Goal: Navigation & Orientation: Find specific page/section

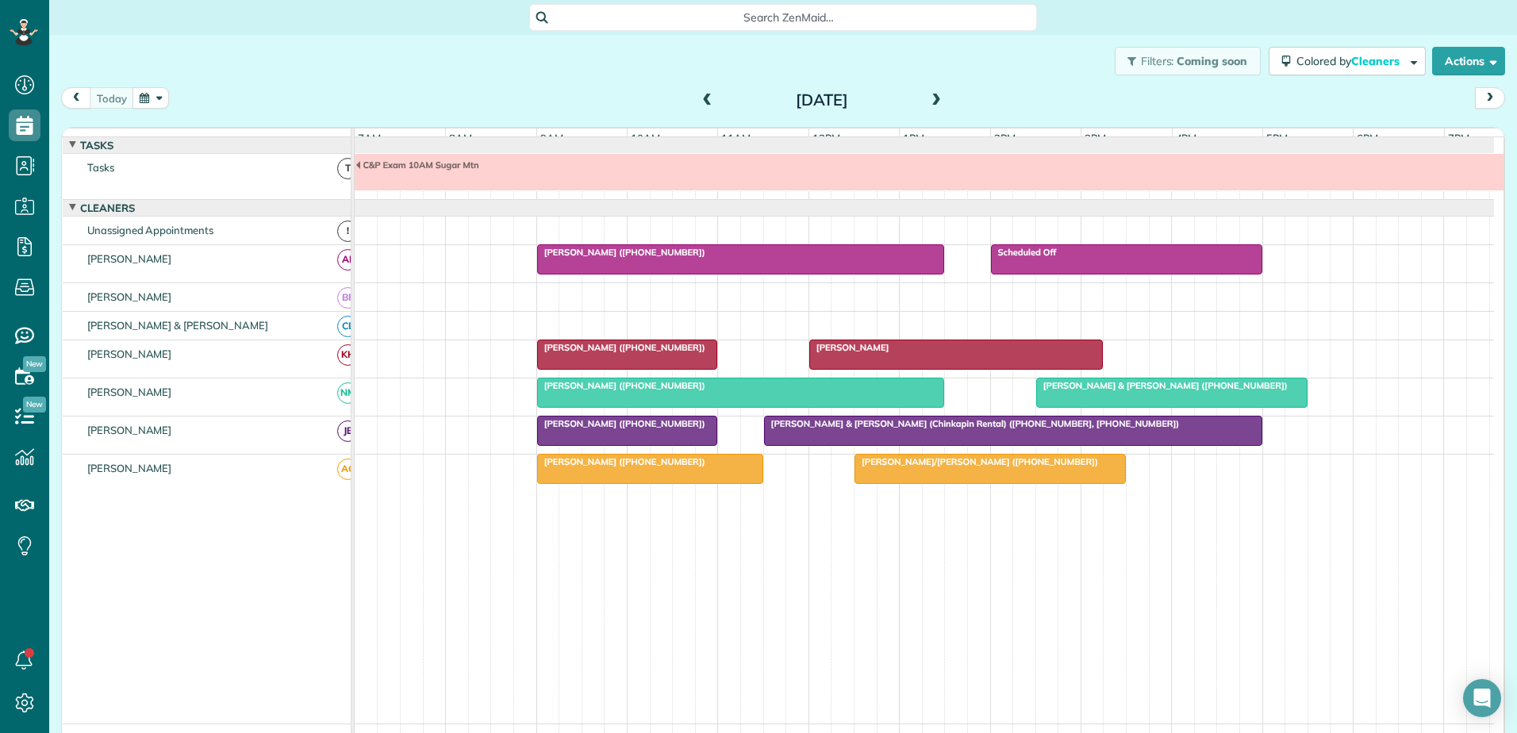
scroll to position [12, 0]
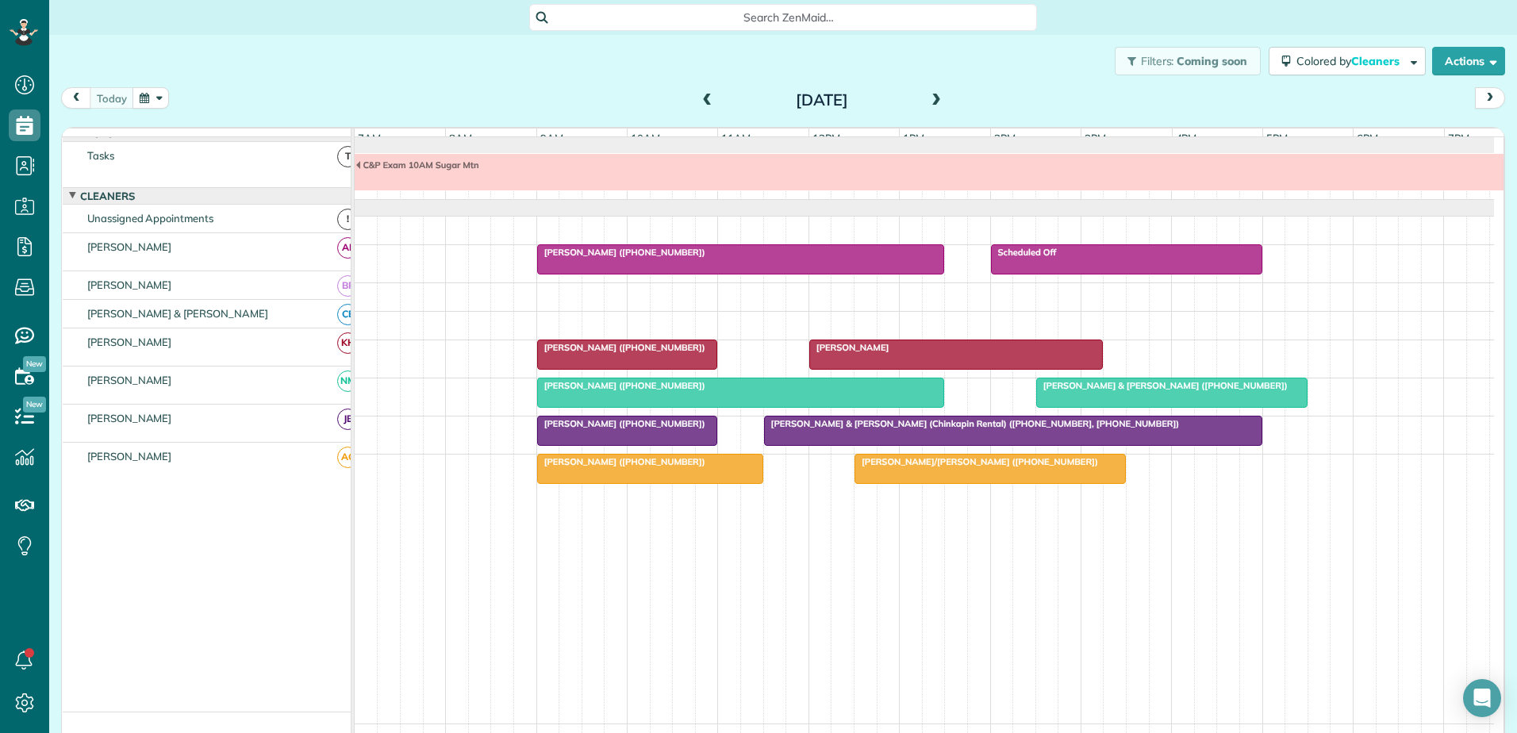
click at [846, 353] on span "[PERSON_NAME]" at bounding box center [849, 347] width 82 height 11
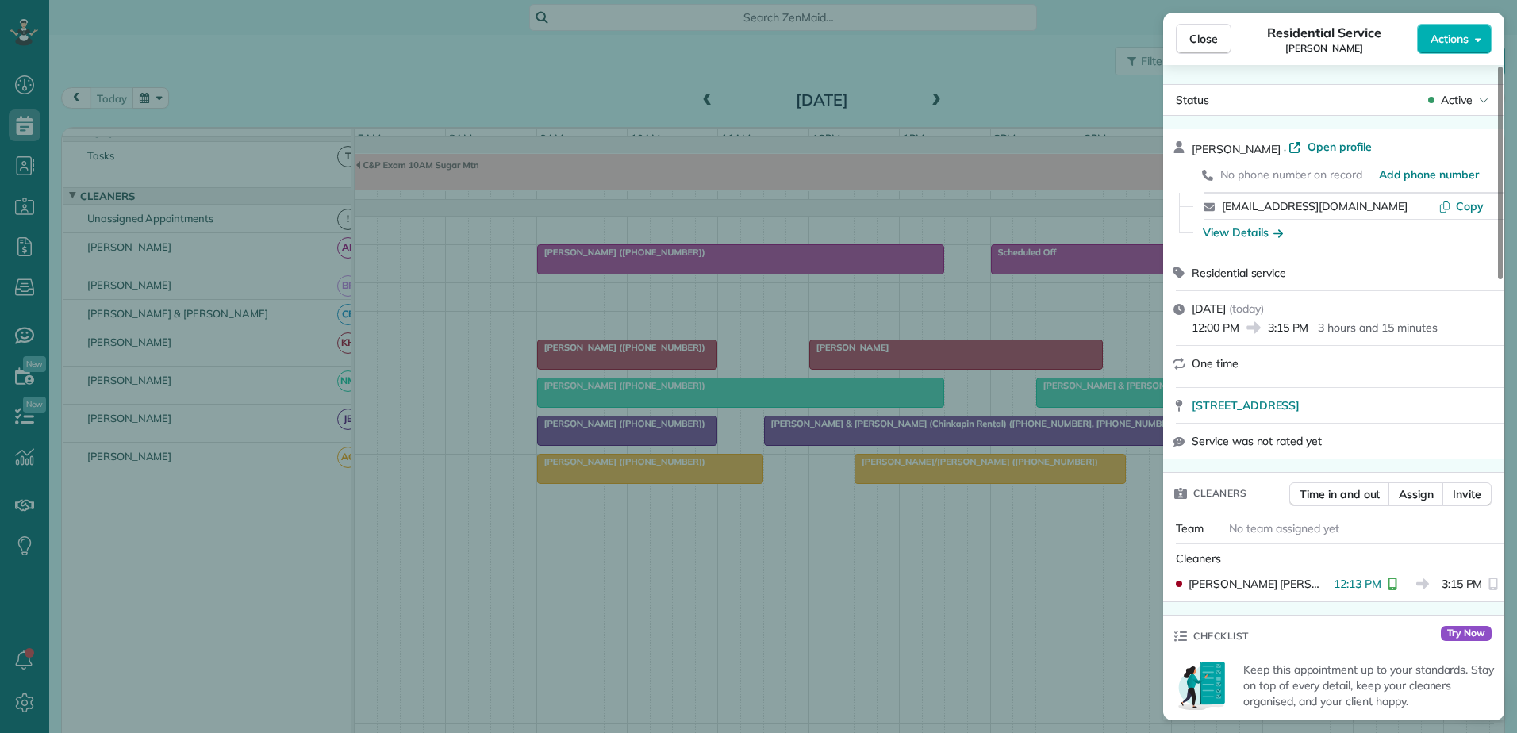
click at [659, 365] on div "Close Residential Service [PERSON_NAME] Actions Status Active [PERSON_NAME] · O…" at bounding box center [758, 366] width 1517 height 733
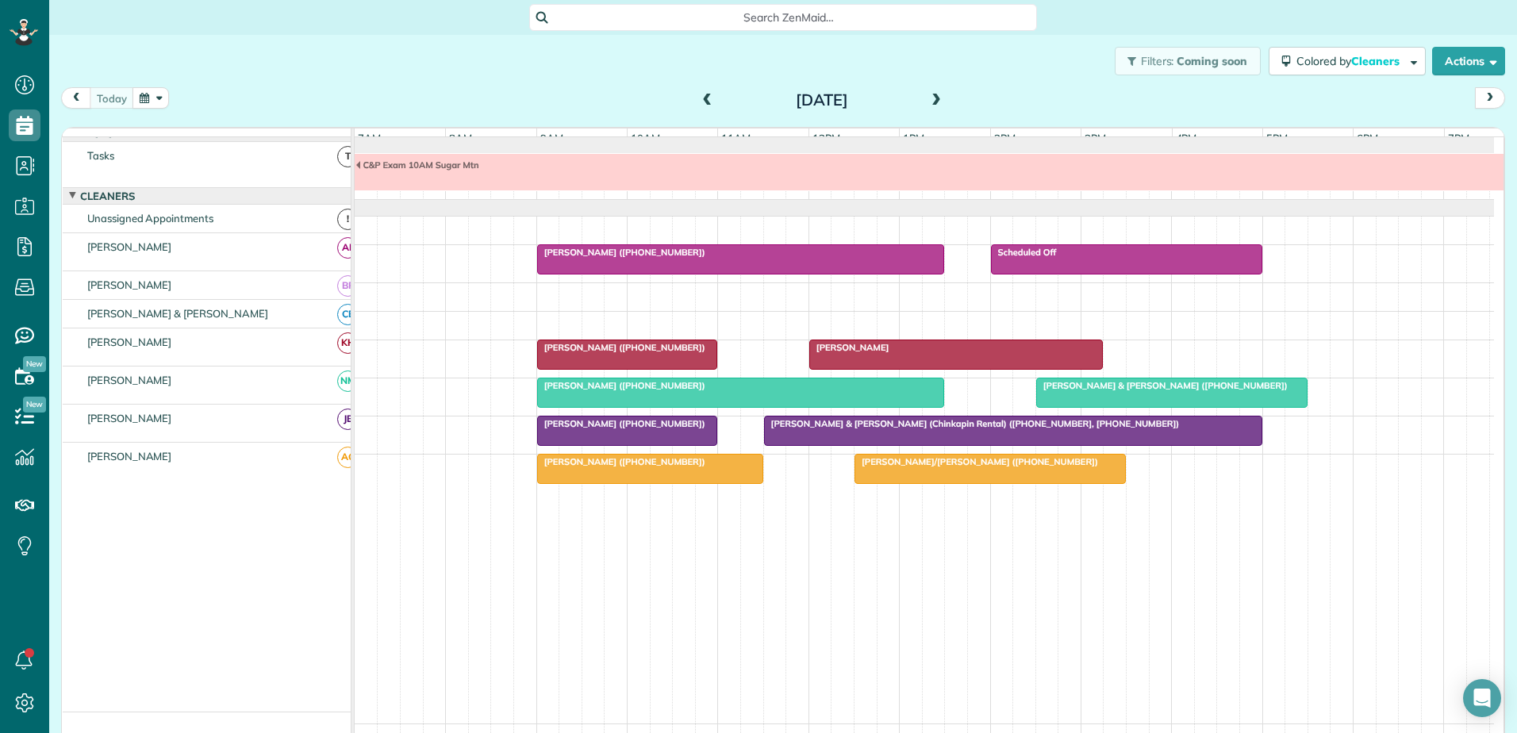
click at [659, 353] on div "[PERSON_NAME] ([PHONE_NUMBER])" at bounding box center [627, 347] width 171 height 11
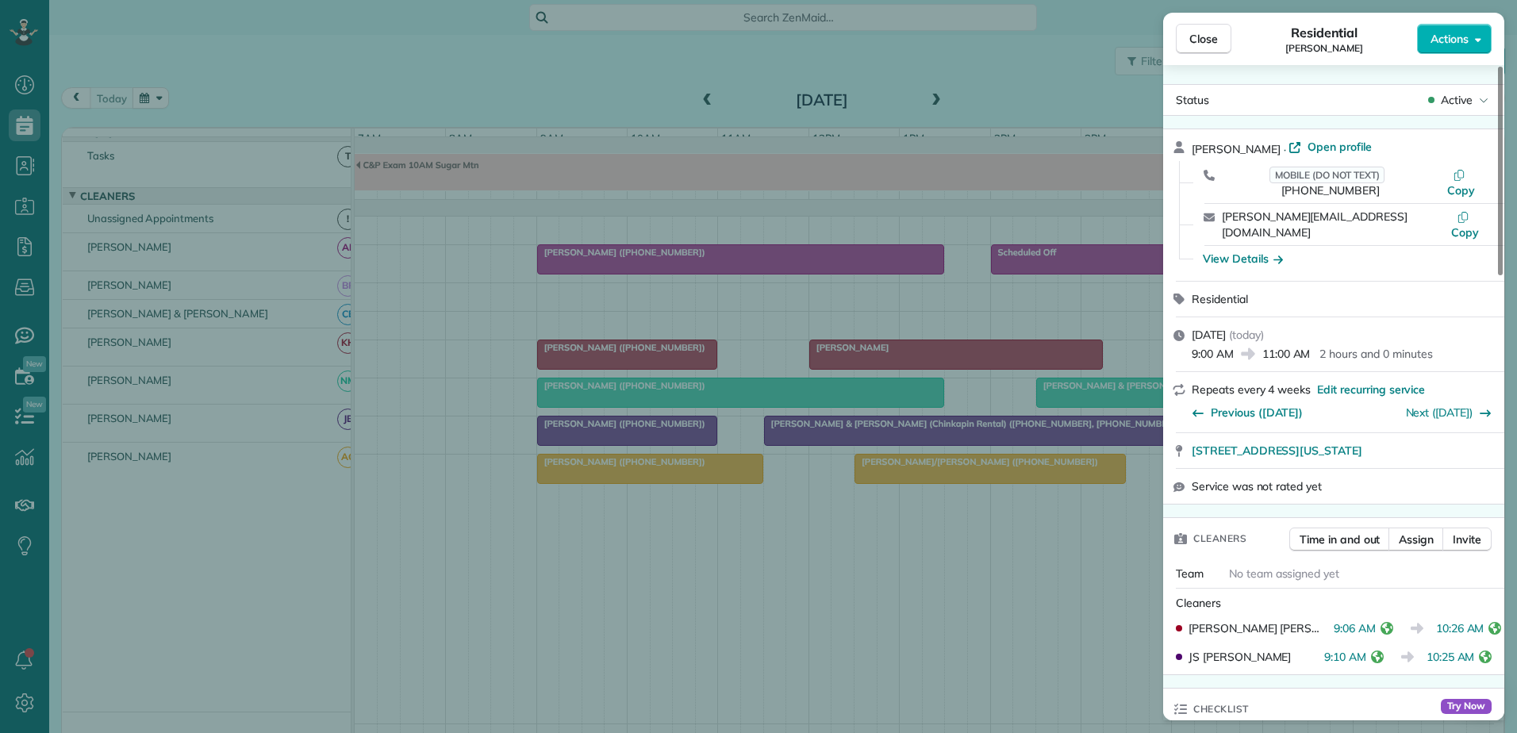
click at [897, 359] on div "Close Residential [PERSON_NAME] Actions Status Active [PERSON_NAME] · Open prof…" at bounding box center [758, 366] width 1517 height 733
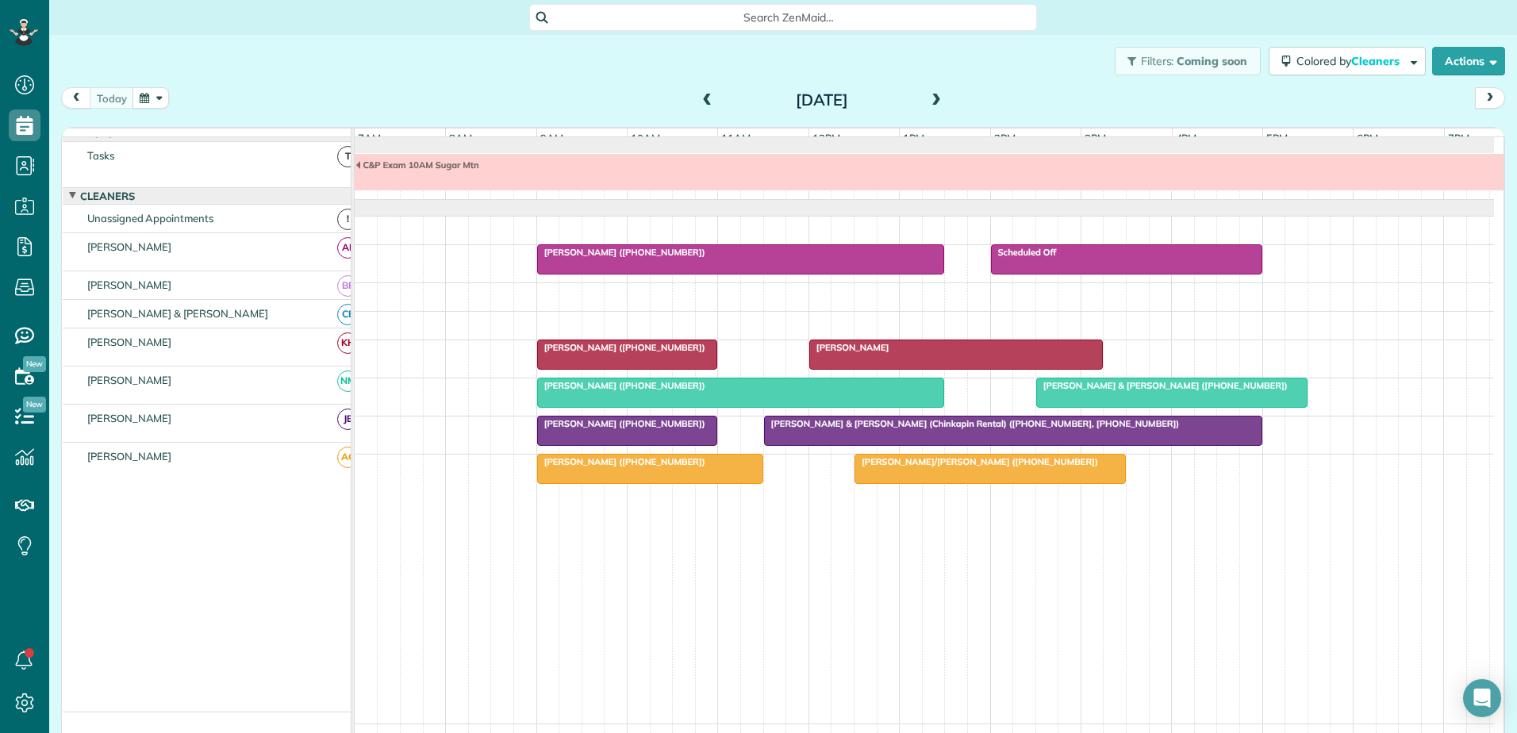
click at [897, 353] on div "[PERSON_NAME]" at bounding box center [956, 347] width 285 height 11
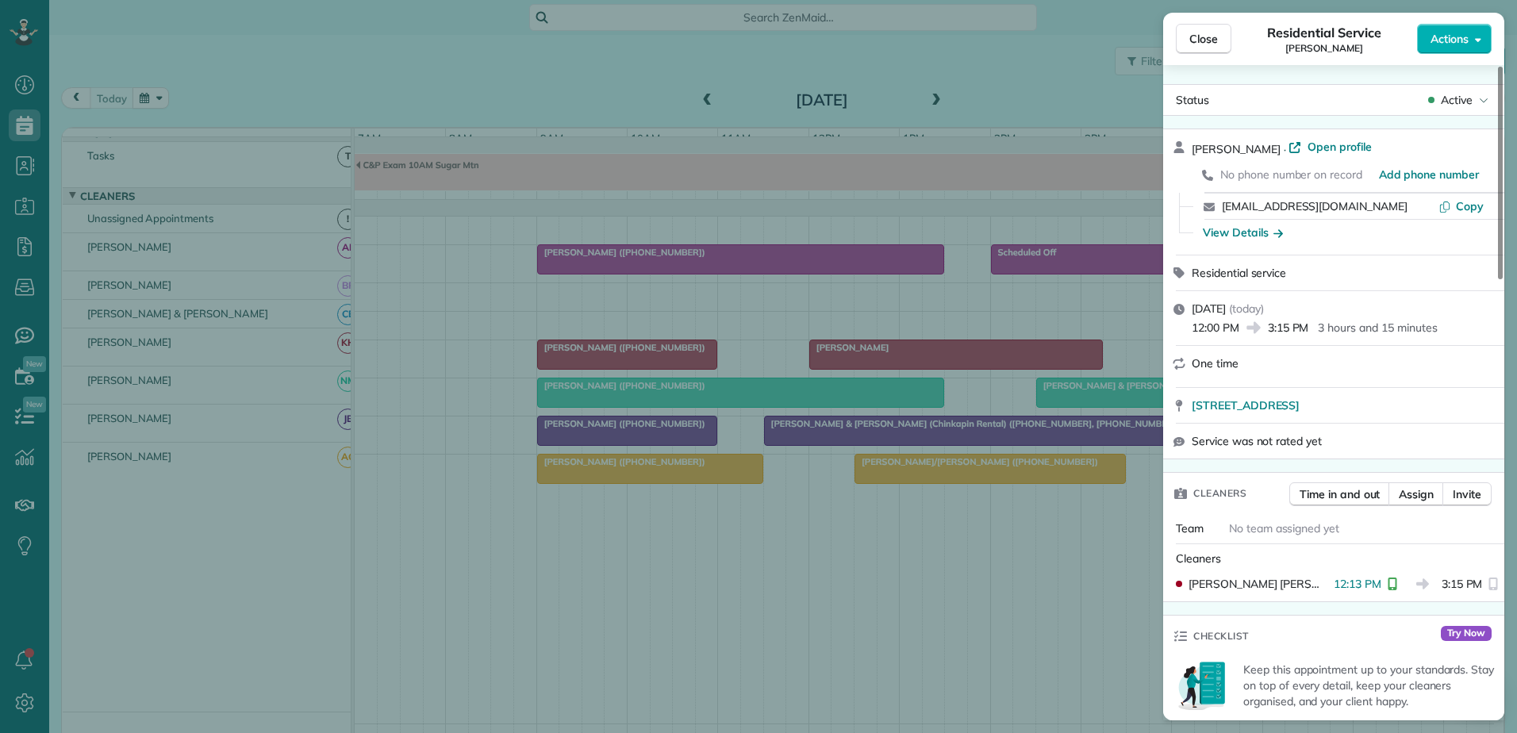
click at [654, 369] on div "Close Residential Service [PERSON_NAME] Actions Status Active [PERSON_NAME] · O…" at bounding box center [758, 366] width 1517 height 733
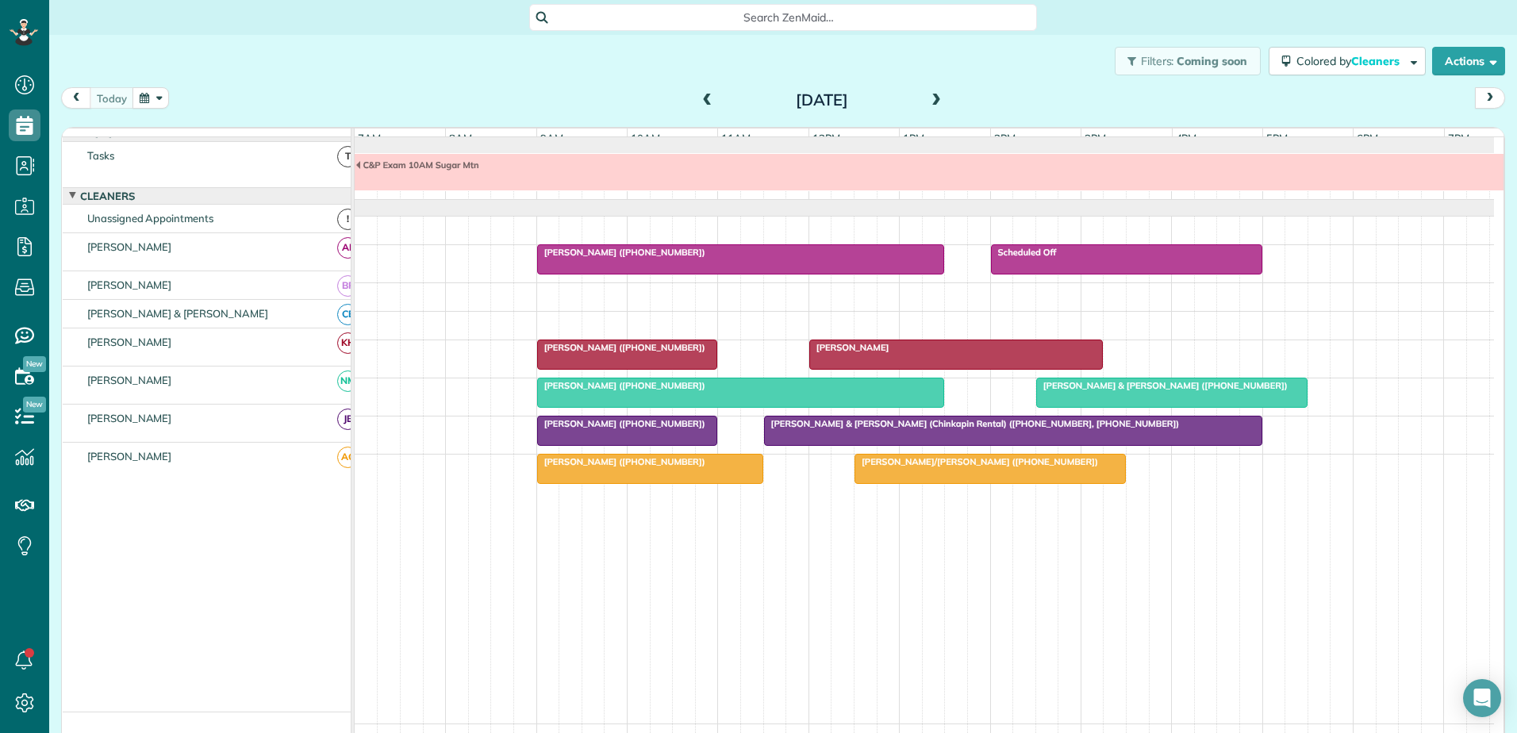
click at [654, 369] on div at bounding box center [627, 354] width 179 height 29
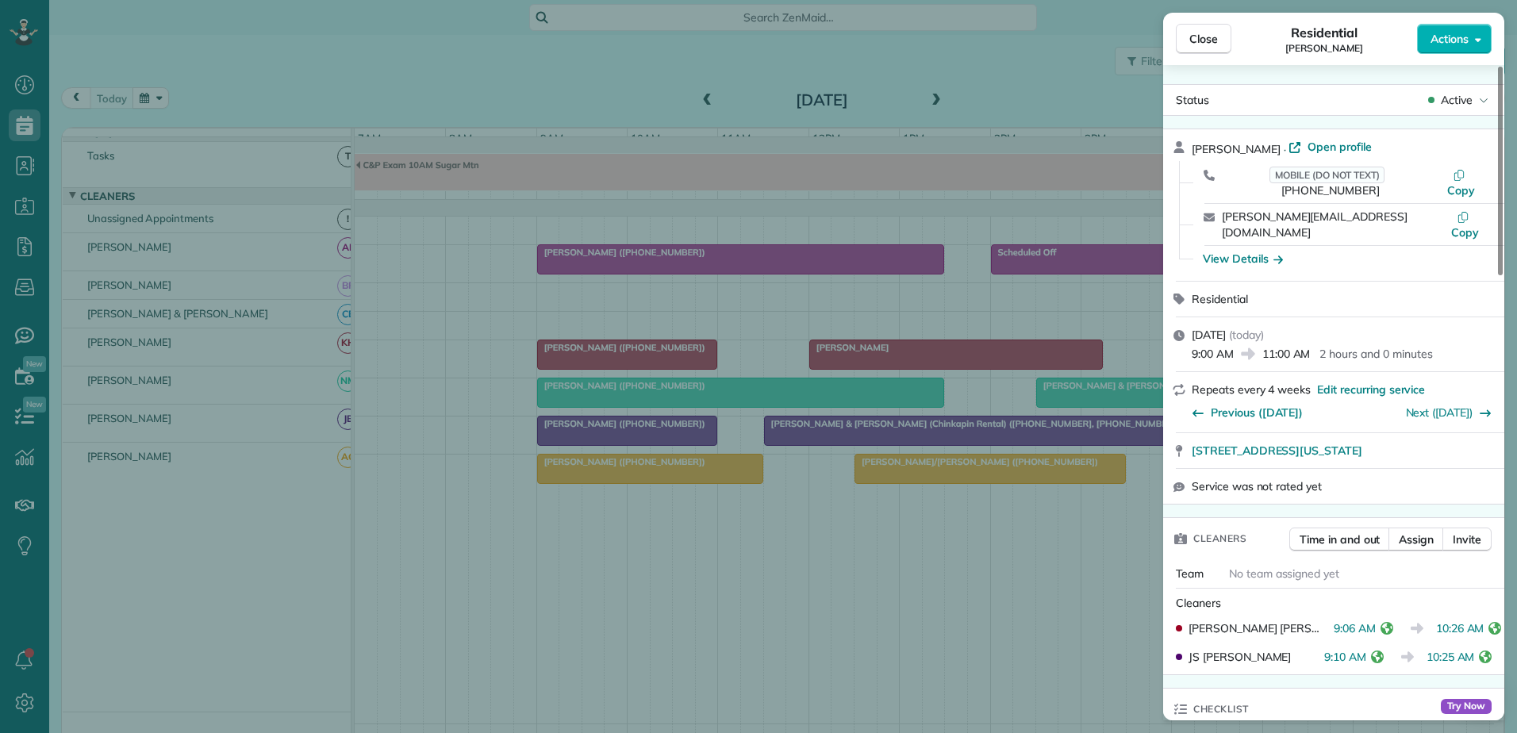
click at [858, 364] on div "Close Residential [PERSON_NAME] Actions Status Active [PERSON_NAME] · Open prof…" at bounding box center [758, 366] width 1517 height 733
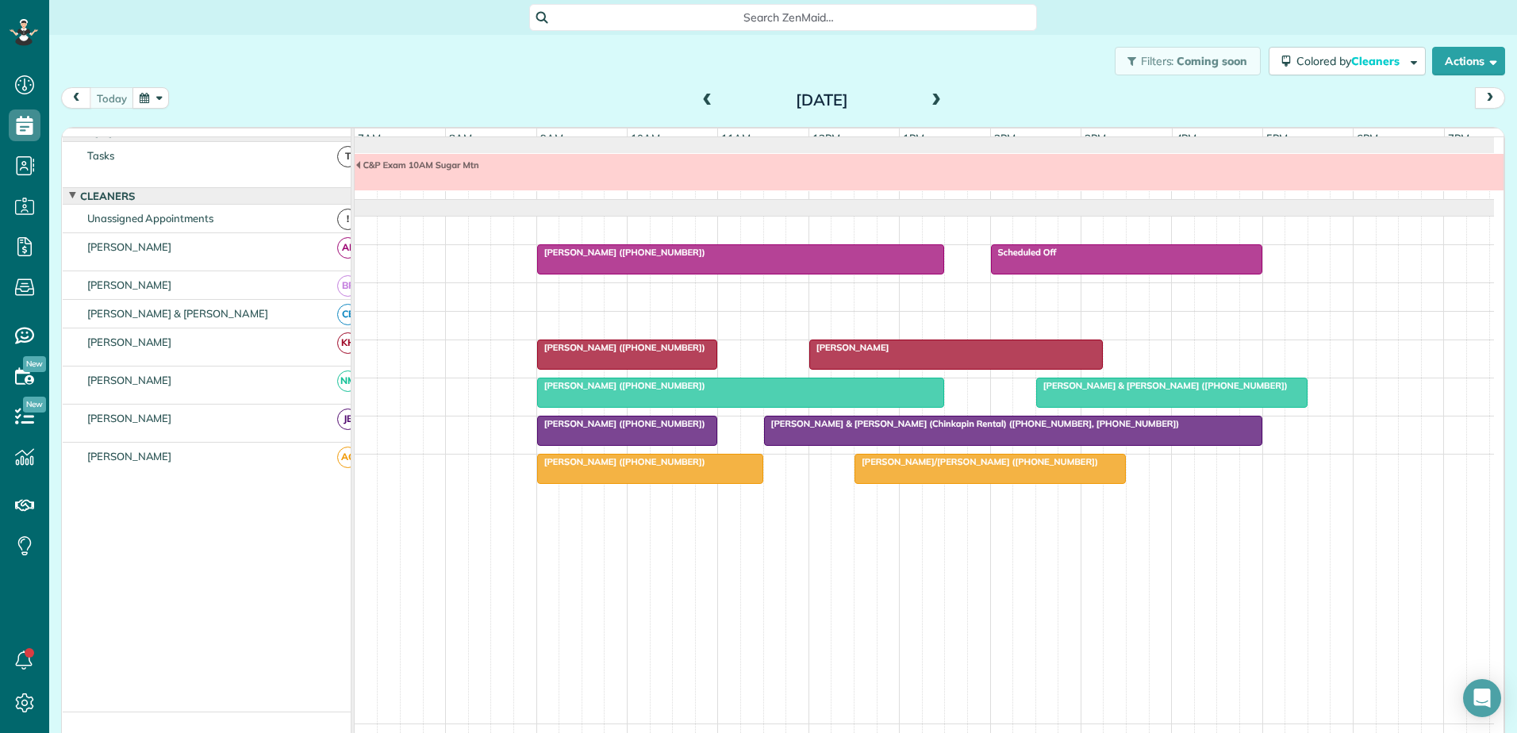
click at [858, 353] on div "[PERSON_NAME]" at bounding box center [956, 347] width 285 height 11
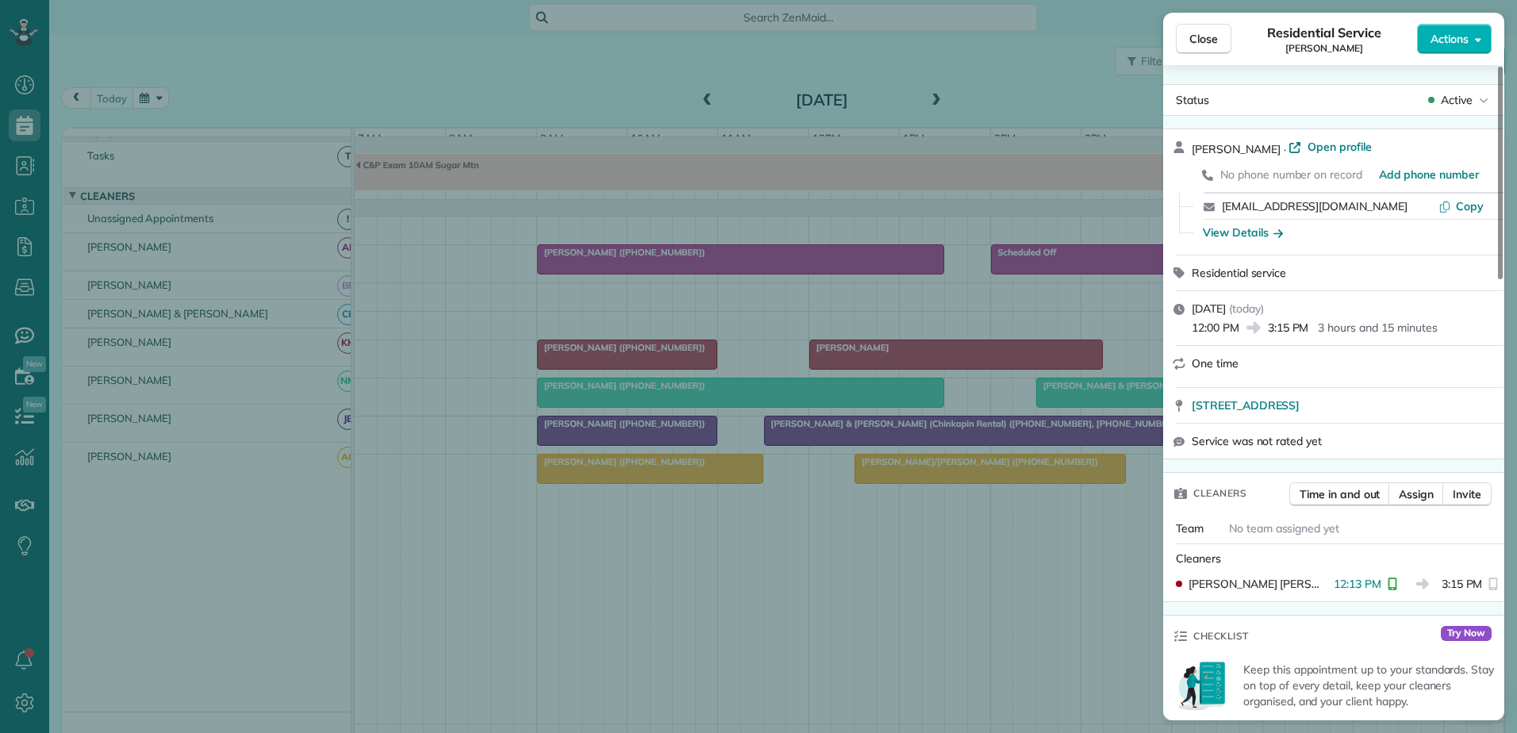
click at [580, 364] on div "Close Residential Service [PERSON_NAME] Actions Status Active [PERSON_NAME] · O…" at bounding box center [758, 366] width 1517 height 733
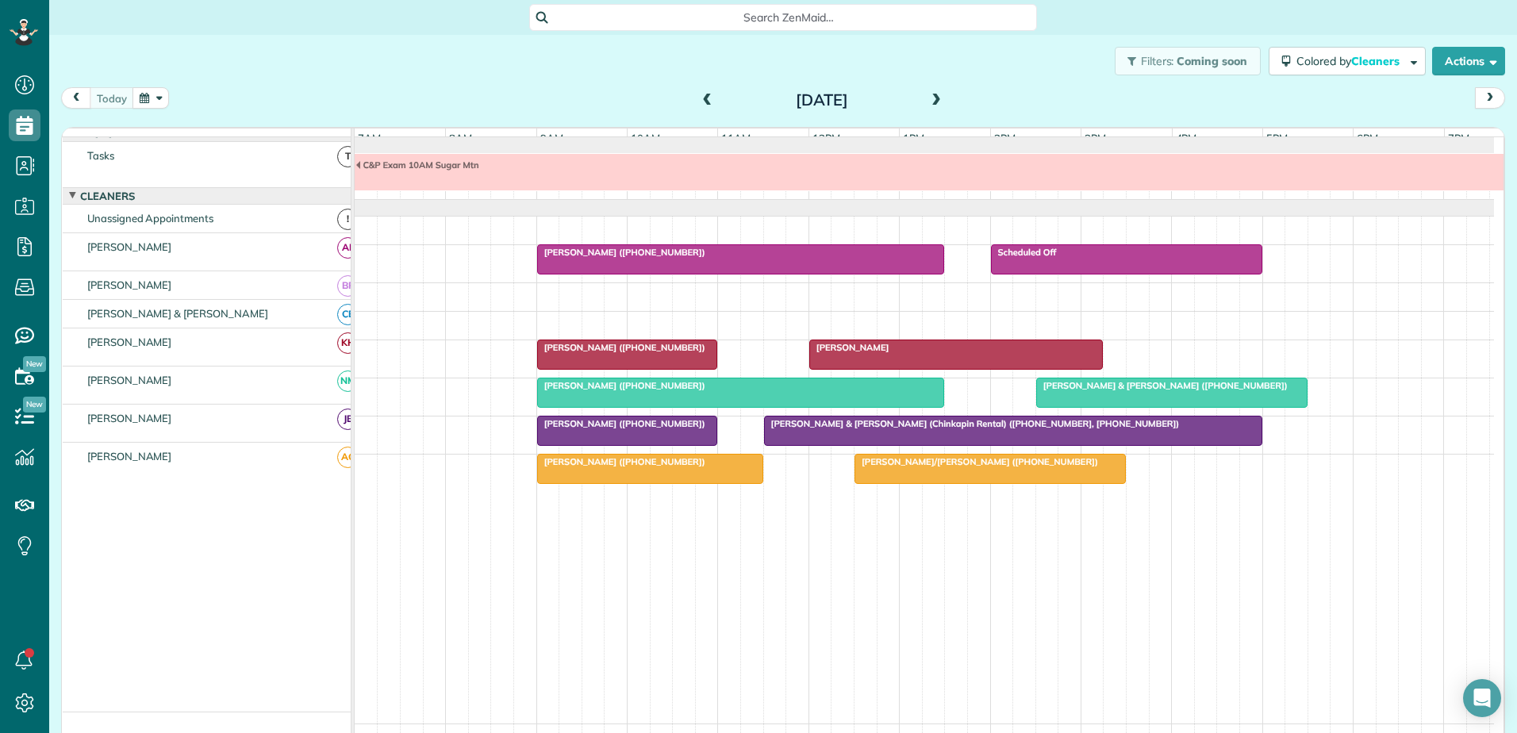
click at [580, 353] on span "[PERSON_NAME] ([PHONE_NUMBER])" at bounding box center [621, 347] width 170 height 11
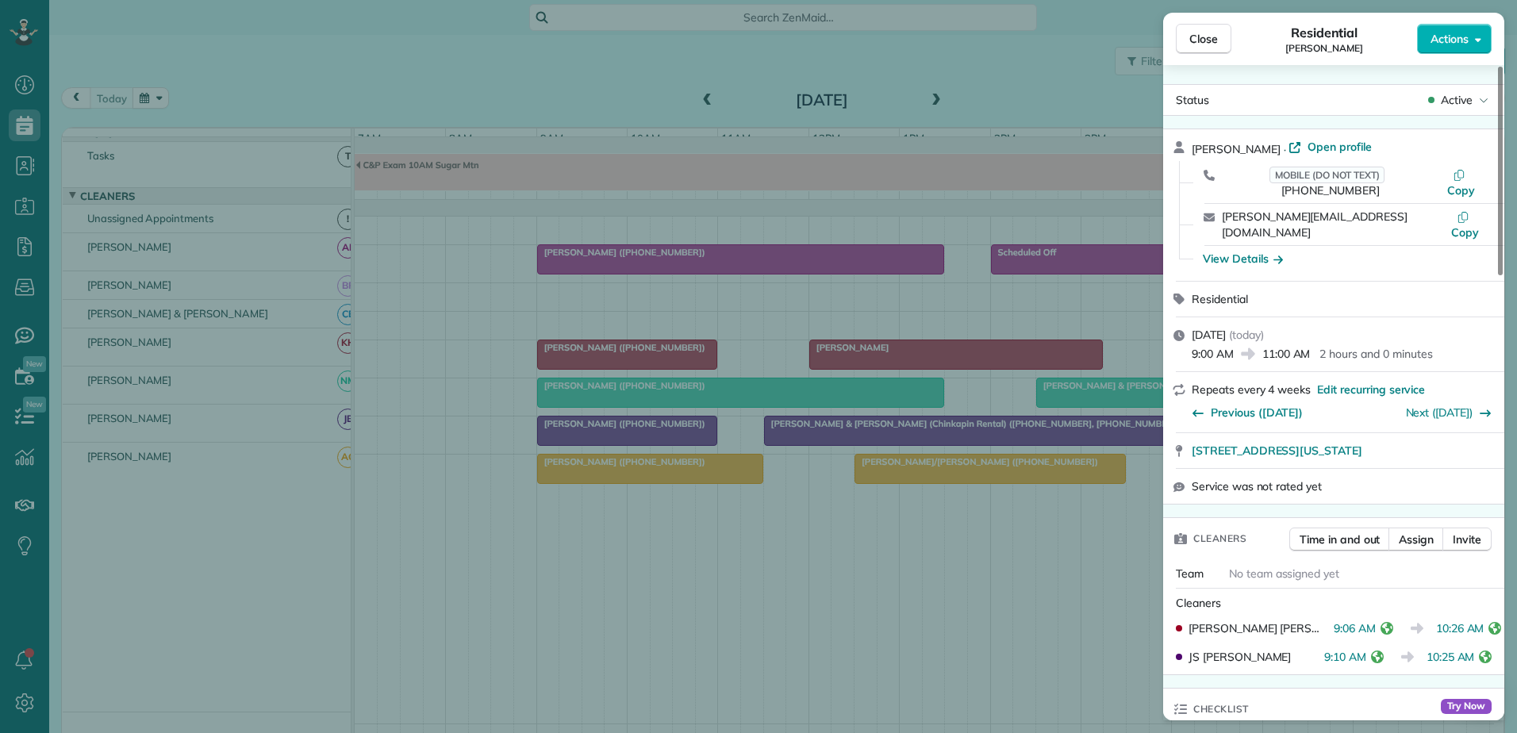
click at [842, 356] on div "Close Residential [PERSON_NAME] Actions Status Active [PERSON_NAME] · Open prof…" at bounding box center [758, 366] width 1517 height 733
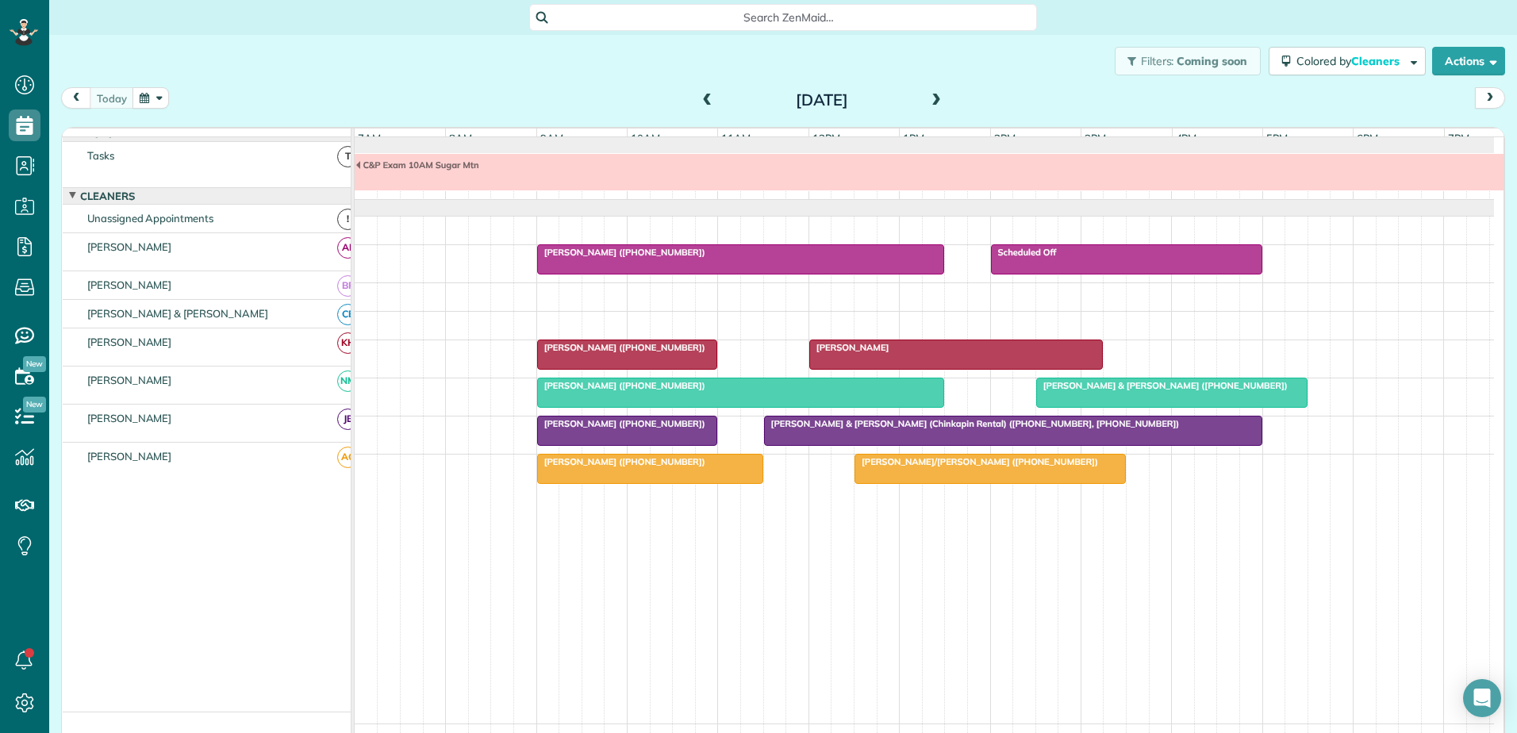
click at [842, 353] on span "[PERSON_NAME]" at bounding box center [849, 347] width 82 height 11
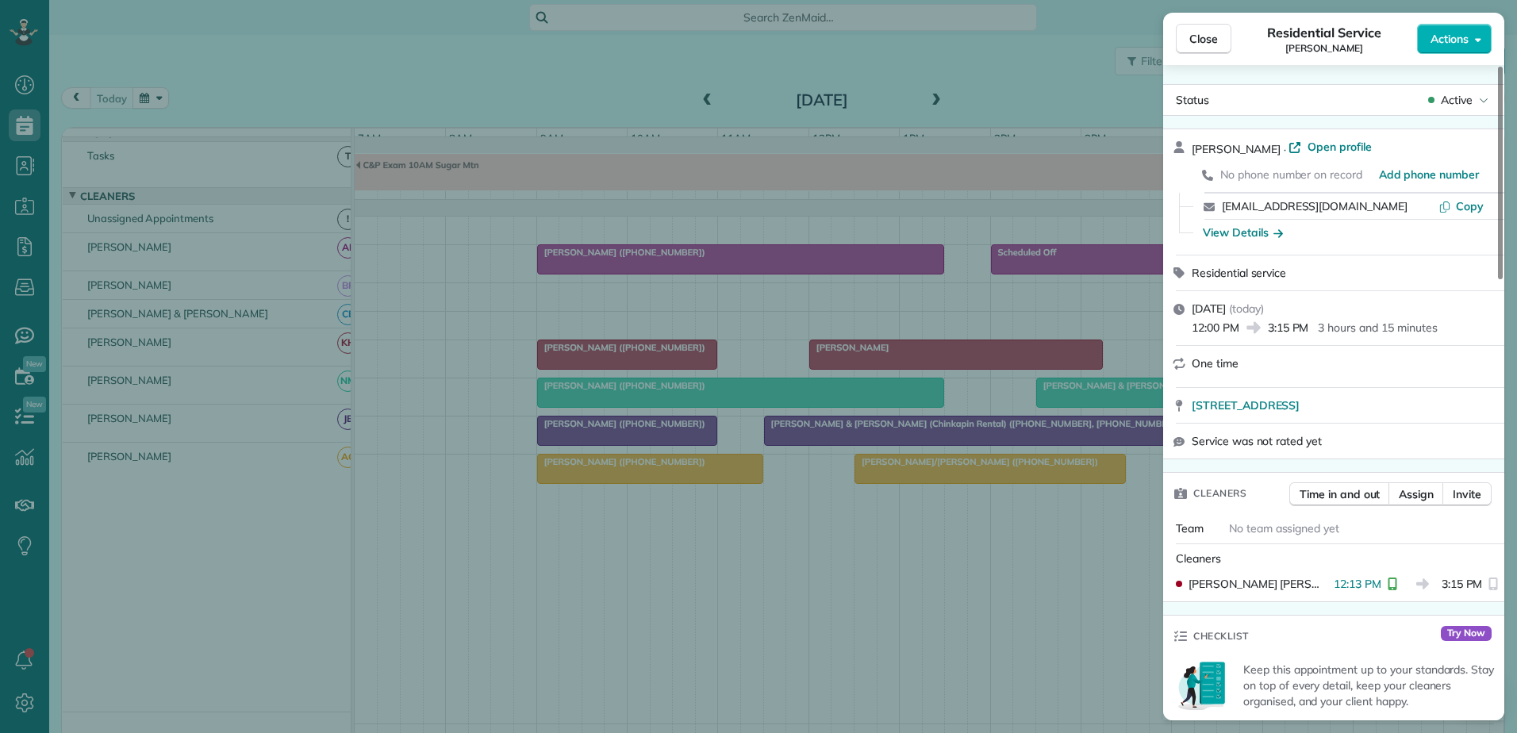
click at [883, 367] on div "Close Residential Service [PERSON_NAME] Actions Status Active [PERSON_NAME] · O…" at bounding box center [758, 366] width 1517 height 733
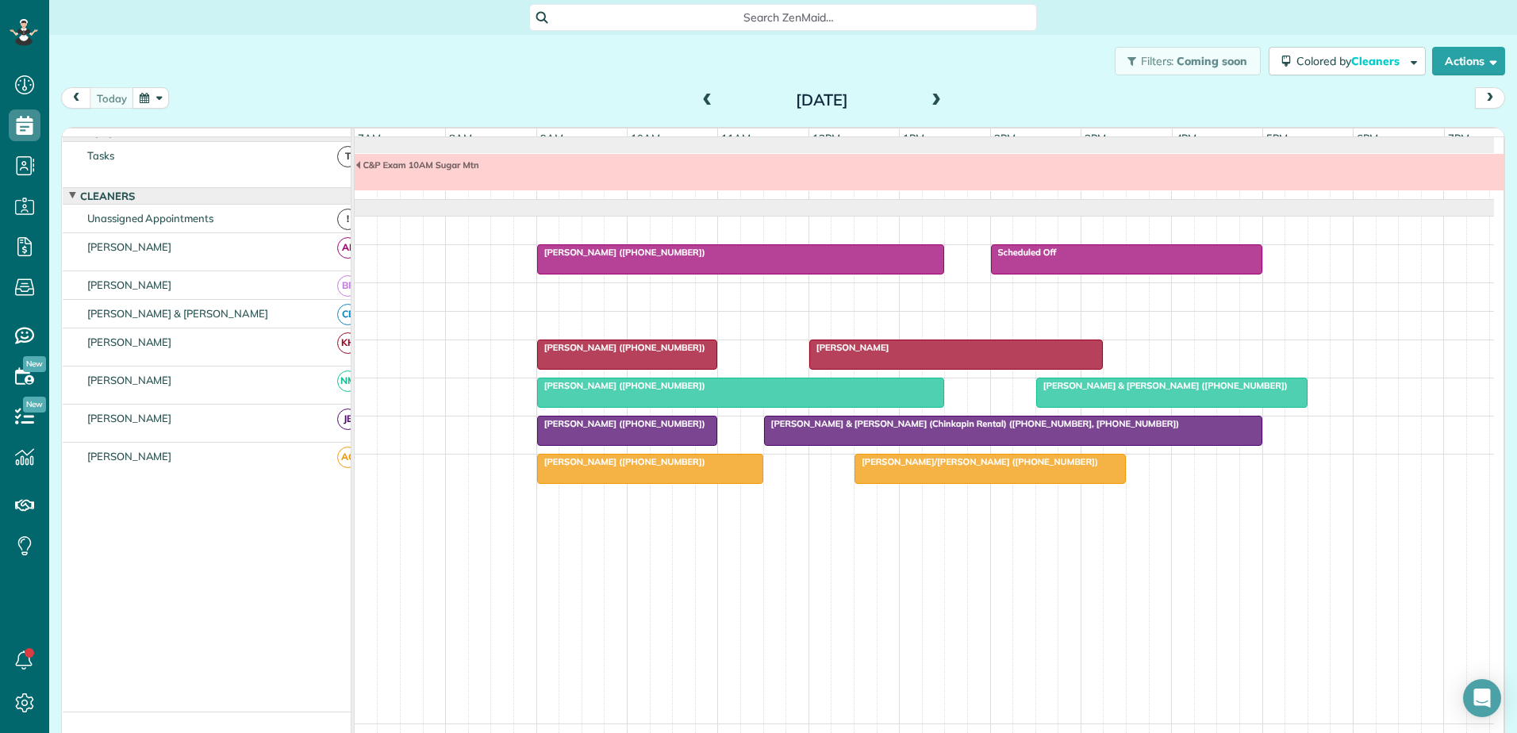
click at [692, 366] on div at bounding box center [627, 354] width 179 height 29
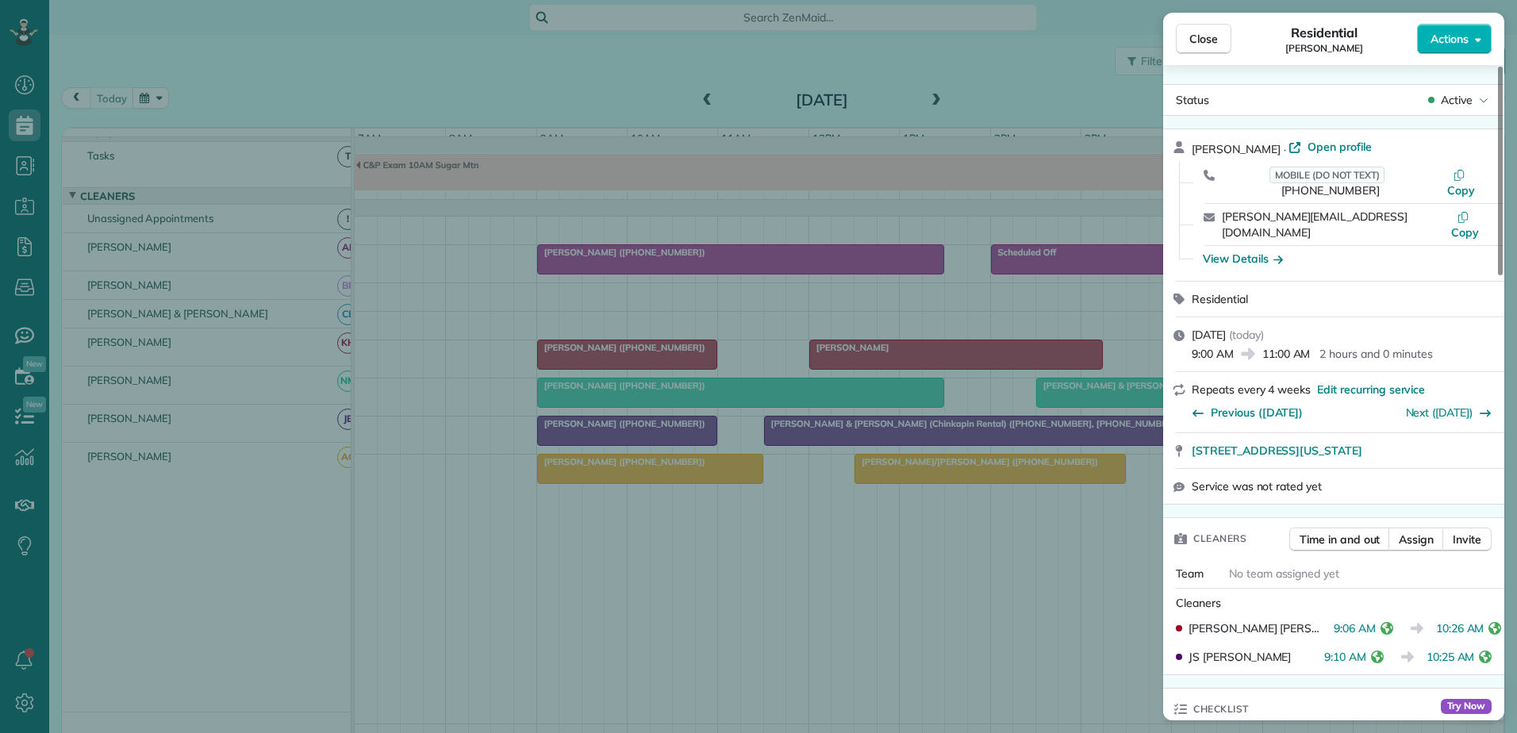
click at [692, 366] on div "Close Residential [PERSON_NAME] Actions Status Active [PERSON_NAME] · Open prof…" at bounding box center [758, 366] width 1517 height 733
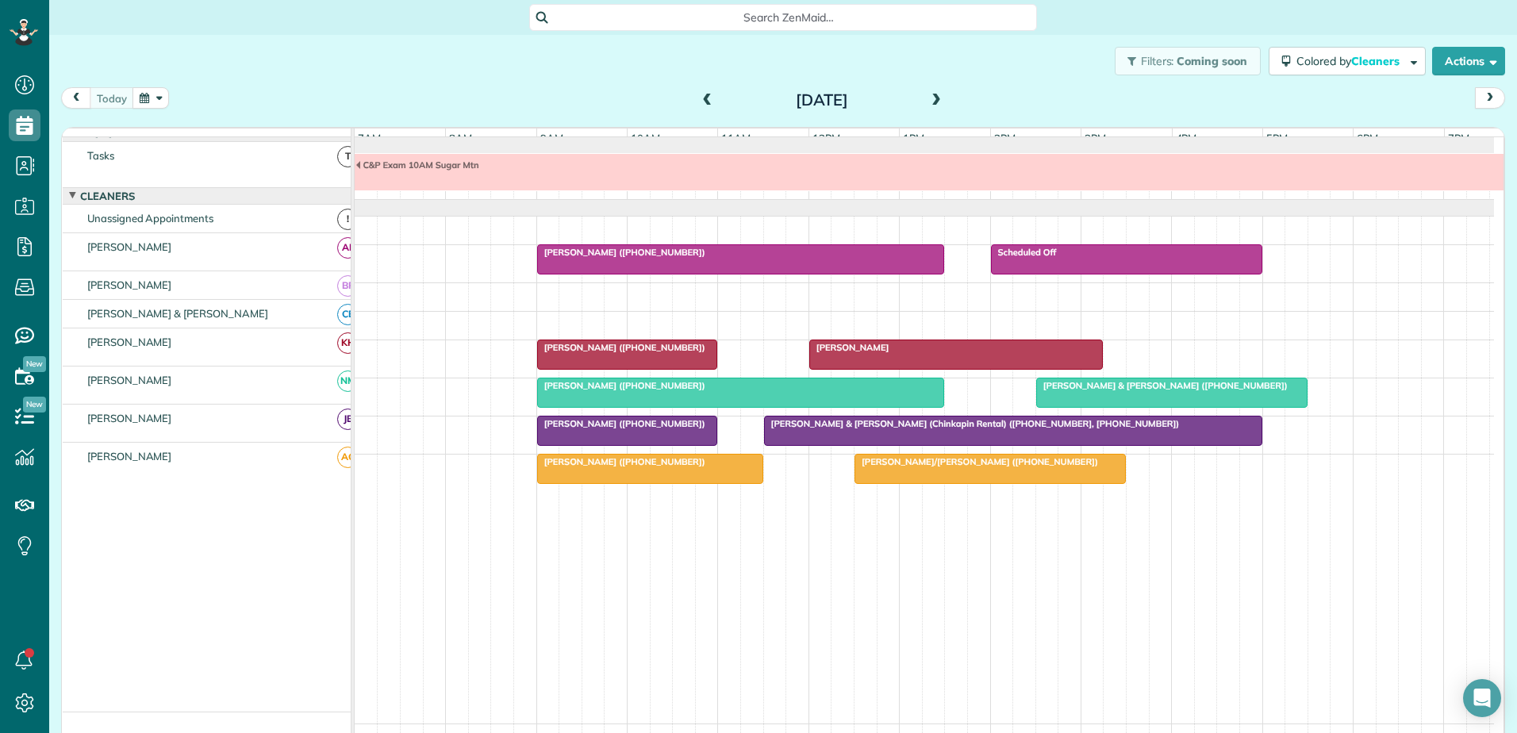
click at [938, 353] on div "[PERSON_NAME]" at bounding box center [956, 347] width 285 height 11
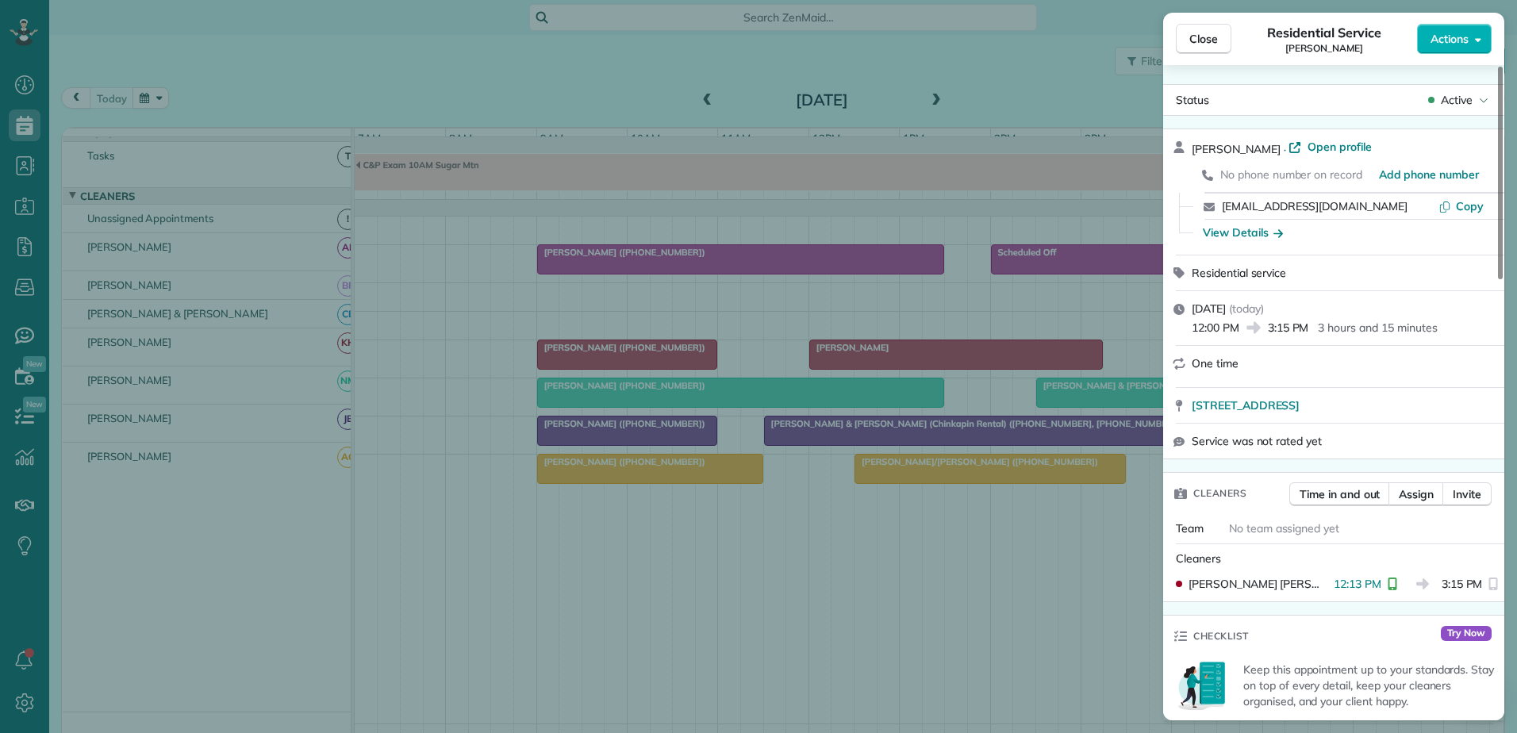
click at [903, 461] on div "Close Residential Service [PERSON_NAME] Actions Status Active [PERSON_NAME] · O…" at bounding box center [758, 366] width 1517 height 733
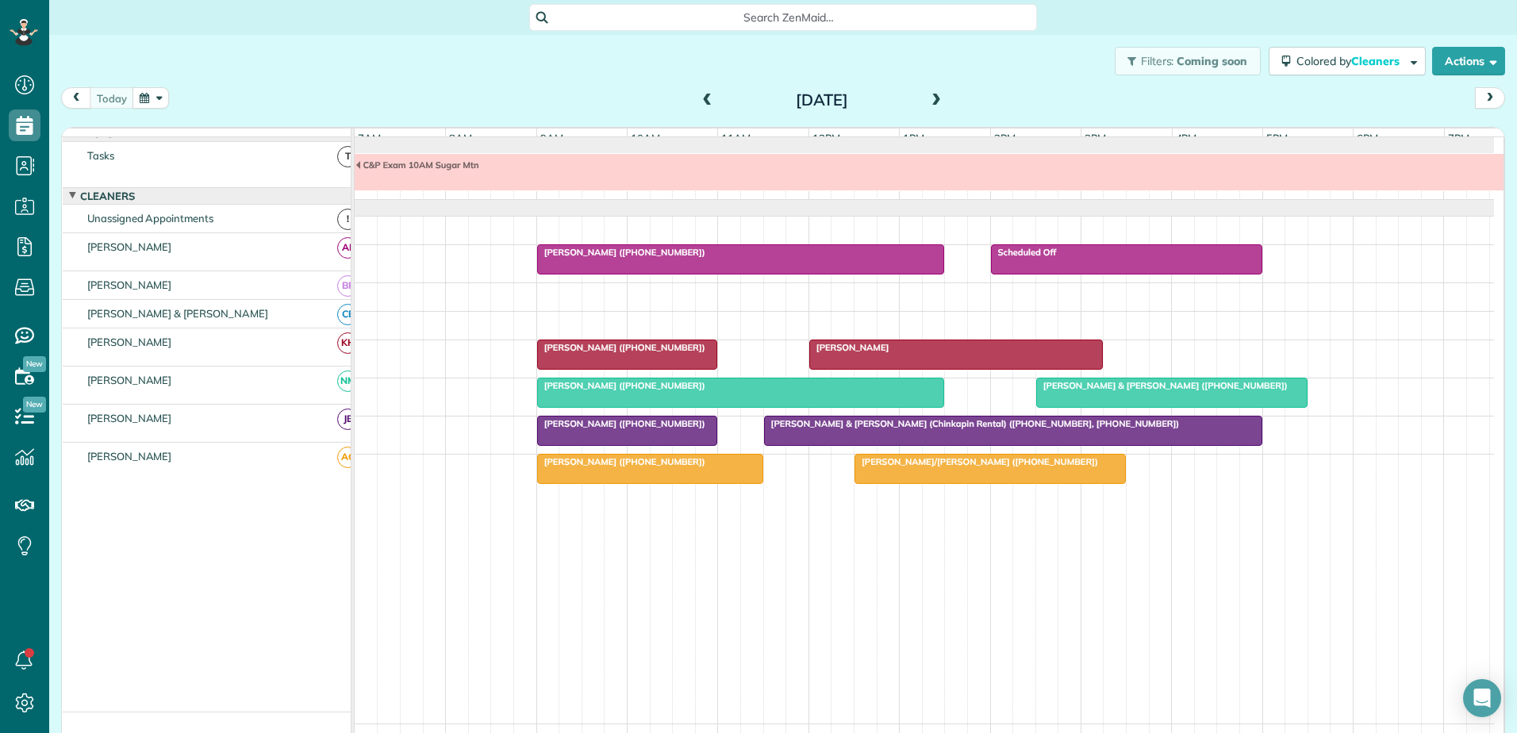
click at [941, 467] on div "[PERSON_NAME]/[PERSON_NAME] ([PHONE_NUMBER])" at bounding box center [990, 461] width 262 height 11
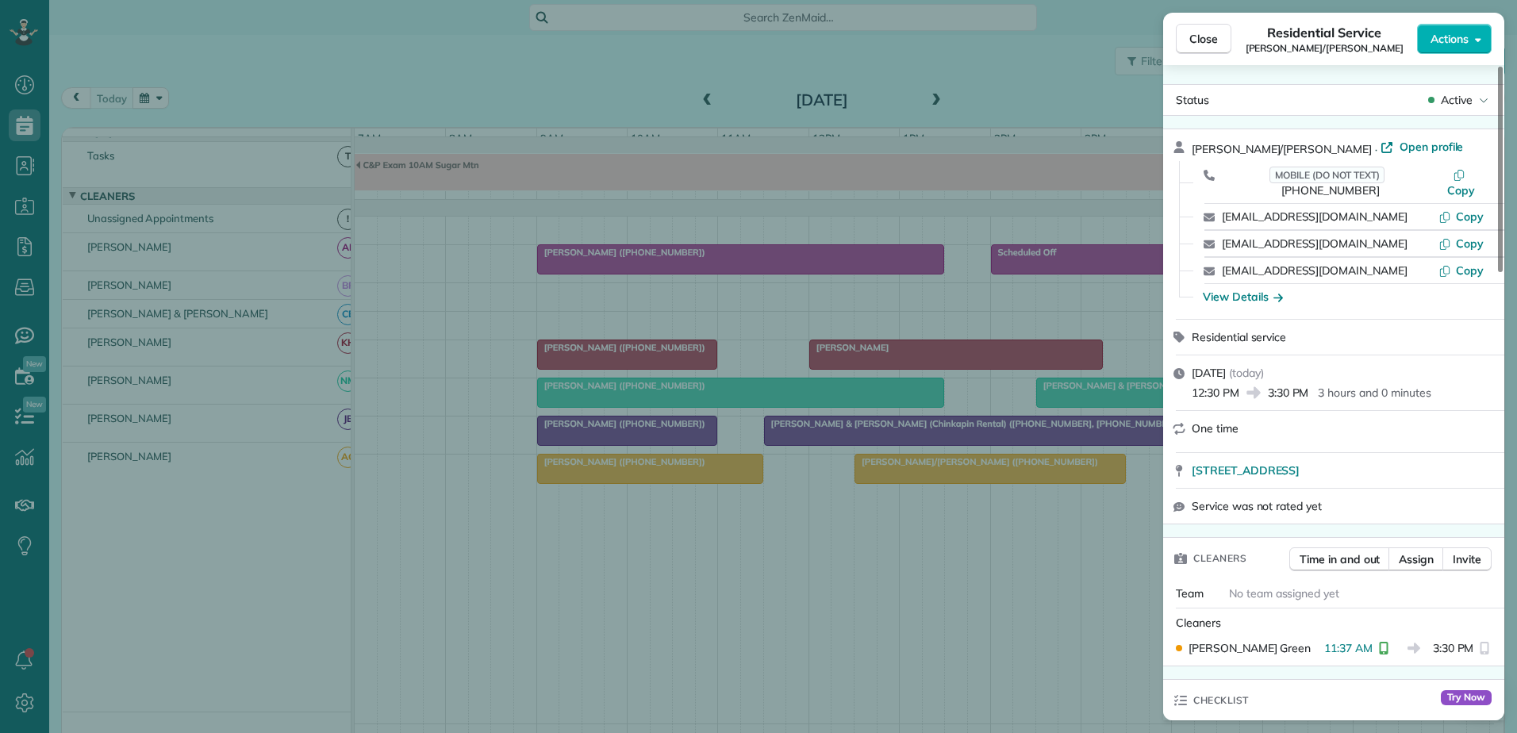
click at [941, 479] on div "Close Residential Service [PERSON_NAME]/[PERSON_NAME] Actions Status Active [PE…" at bounding box center [758, 366] width 1517 height 733
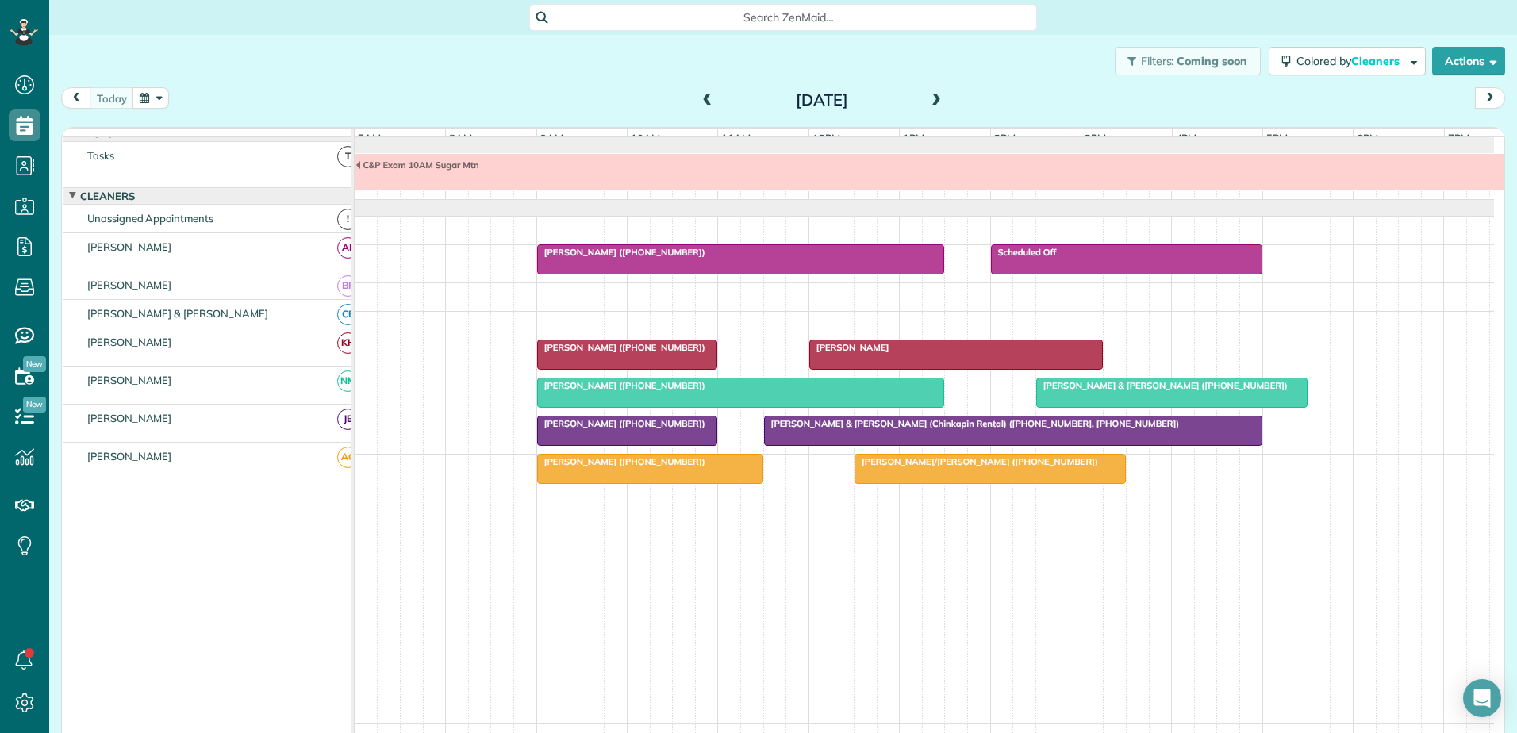
click at [632, 483] on div at bounding box center [650, 469] width 224 height 29
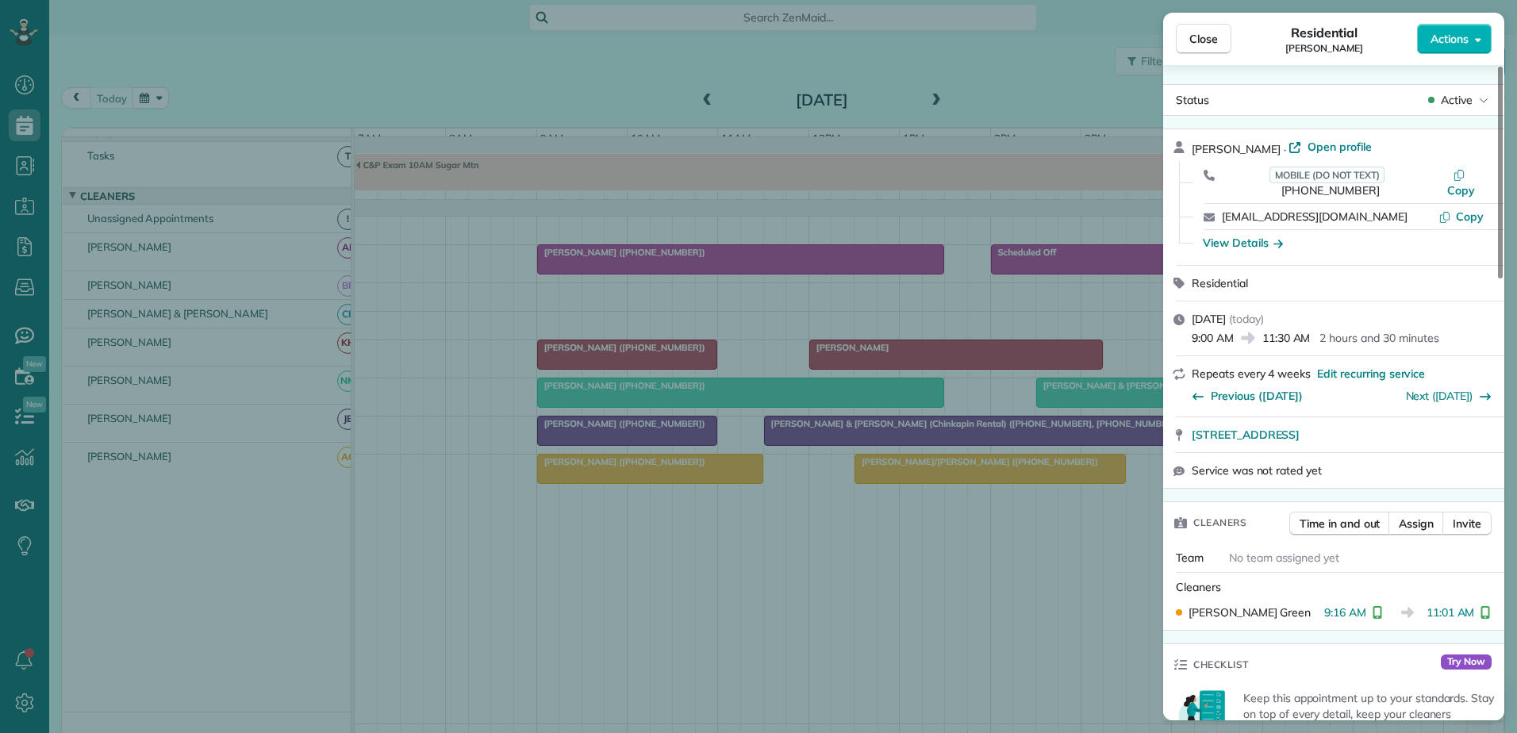
click at [632, 487] on div "Close Residential [PERSON_NAME] Actions Status Active [PERSON_NAME] · Open prof…" at bounding box center [758, 366] width 1517 height 733
